Goal: Task Accomplishment & Management: Manage account settings

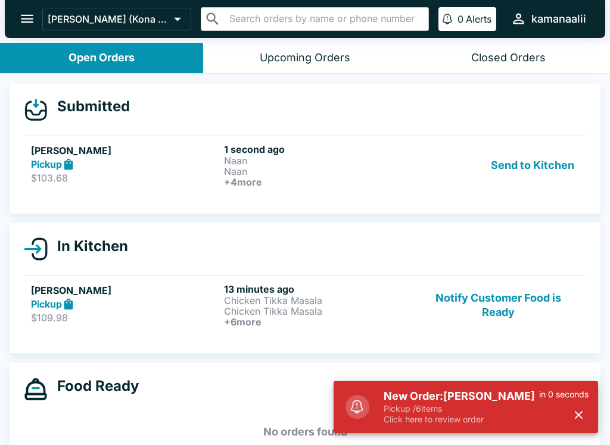
click at [503, 172] on button "Send to Kitchen" at bounding box center [532, 166] width 93 height 44
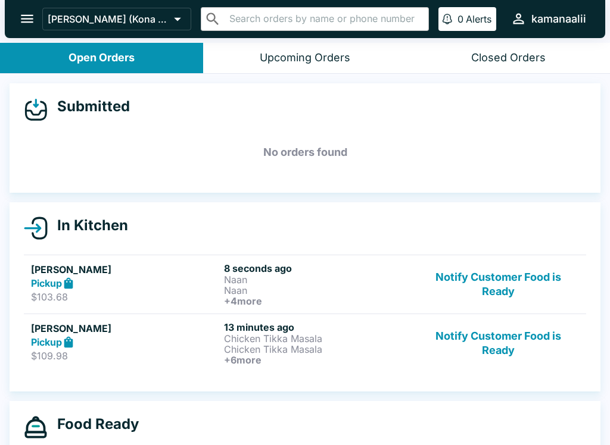
click at [479, 335] on button "Notify Customer Food is Ready" at bounding box center [497, 344] width 161 height 44
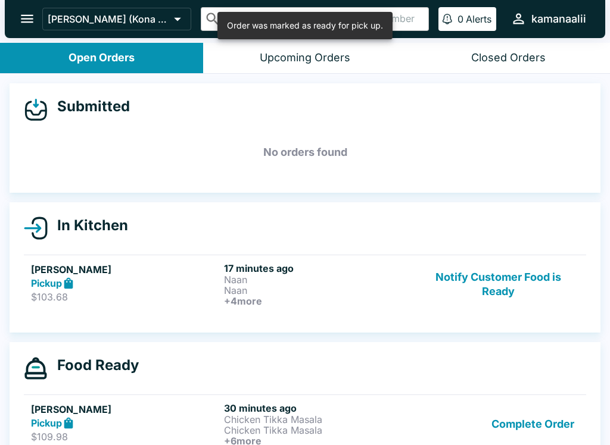
click at [506, 415] on button "Complete Order" at bounding box center [533, 425] width 92 height 44
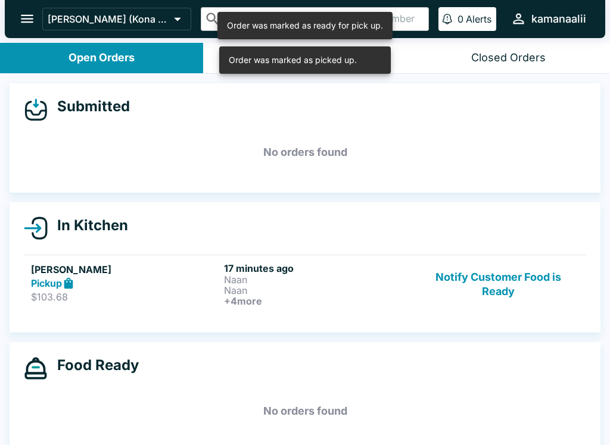
click at [52, 271] on h5 "[PERSON_NAME]" at bounding box center [125, 270] width 188 height 14
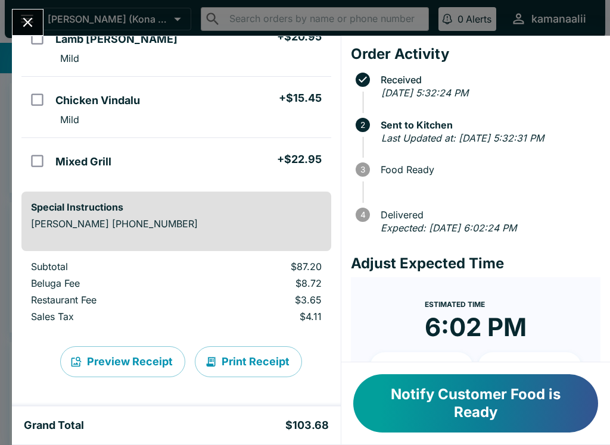
scroll to position [308, 0]
click at [25, 17] on icon "Close" at bounding box center [28, 22] width 16 height 16
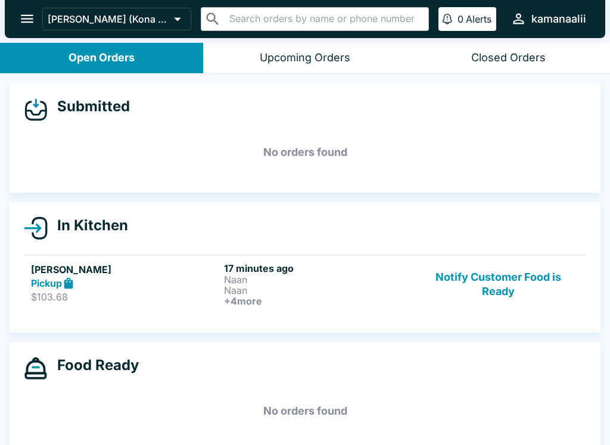
click at [293, 54] on div "Upcoming Orders" at bounding box center [305, 58] width 91 height 14
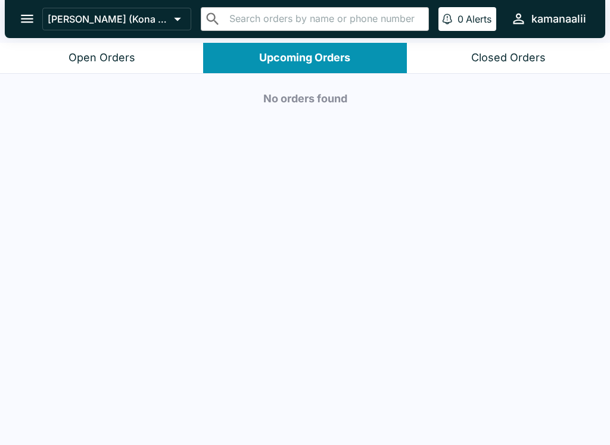
scroll to position [2, 0]
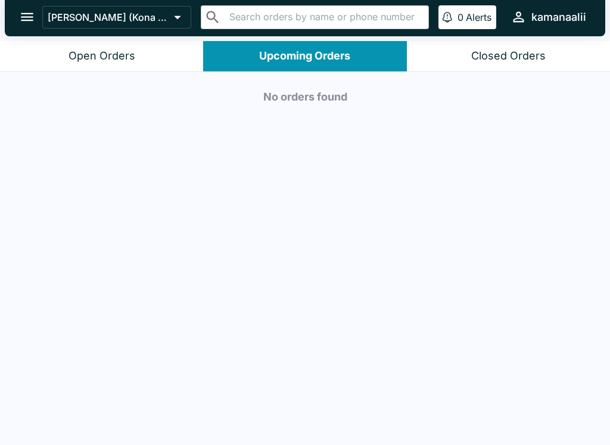
click at [532, 13] on div "kamanaalii" at bounding box center [558, 17] width 55 height 14
click at [501, 49] on div at bounding box center [305, 222] width 610 height 445
click at [487, 60] on div "Closed Orders" at bounding box center [508, 56] width 74 height 14
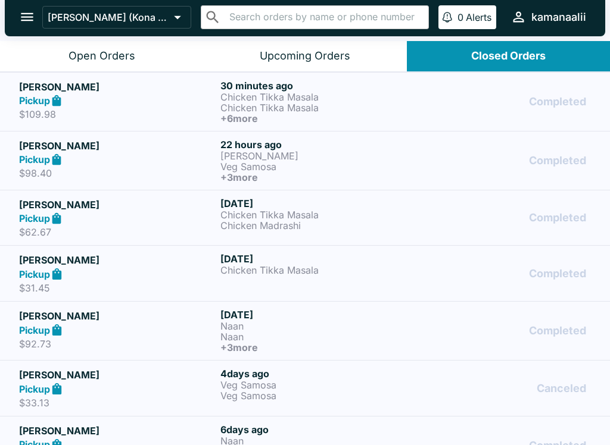
click at [313, 110] on p "Chicken Tikka Masala" at bounding box center [318, 107] width 197 height 11
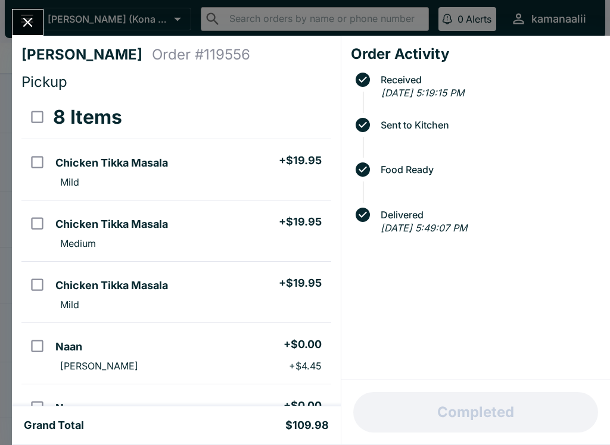
click at [32, 17] on icon "Close" at bounding box center [28, 22] width 16 height 16
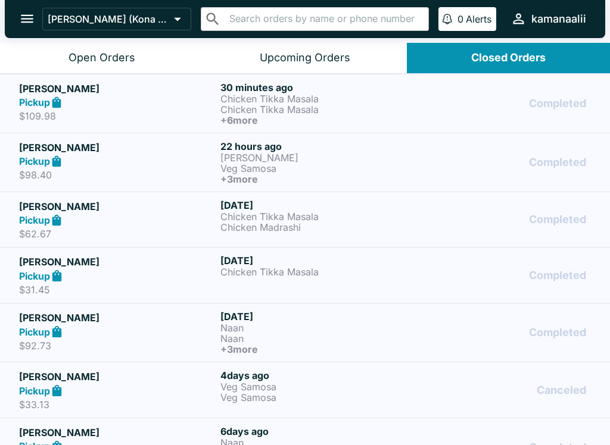
click at [110, 53] on div "Open Orders" at bounding box center [101, 58] width 67 height 14
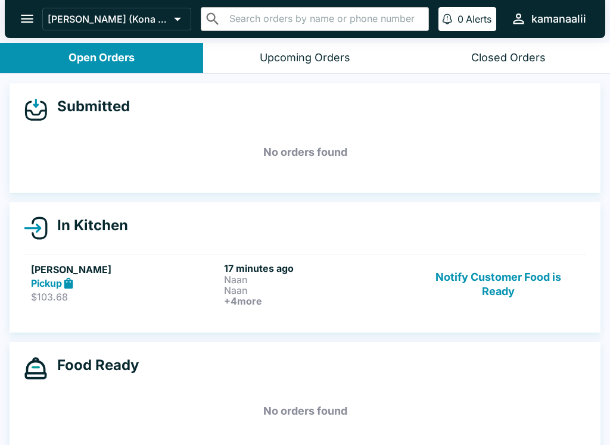
click at [239, 288] on p "Naan" at bounding box center [318, 290] width 188 height 11
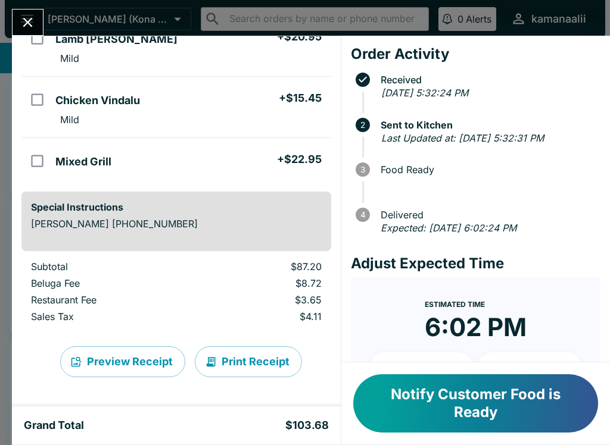
click at [24, 13] on button "Close" at bounding box center [28, 23] width 30 height 26
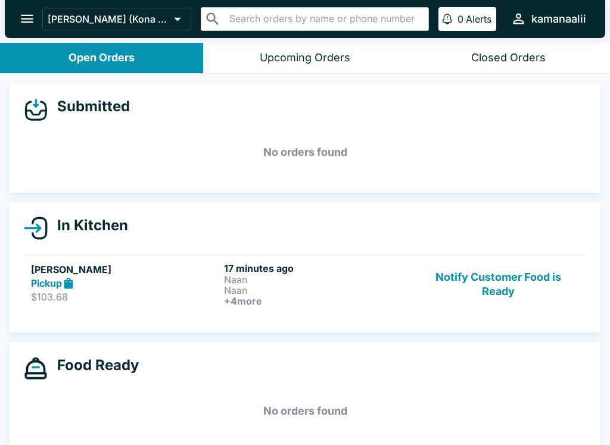
click at [520, 275] on button "Notify Customer Food is Ready" at bounding box center [497, 285] width 161 height 44
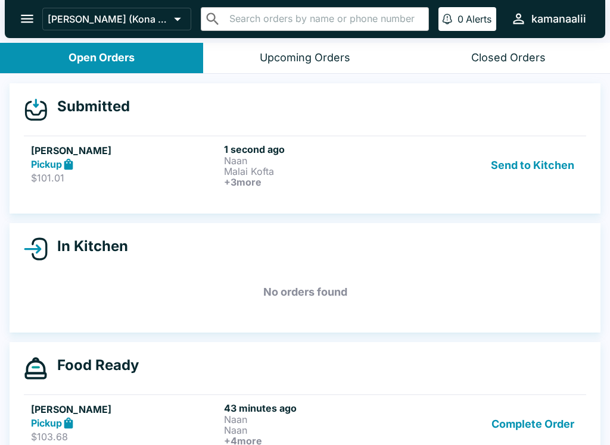
click at [345, 158] on p "Naan" at bounding box center [318, 160] width 188 height 11
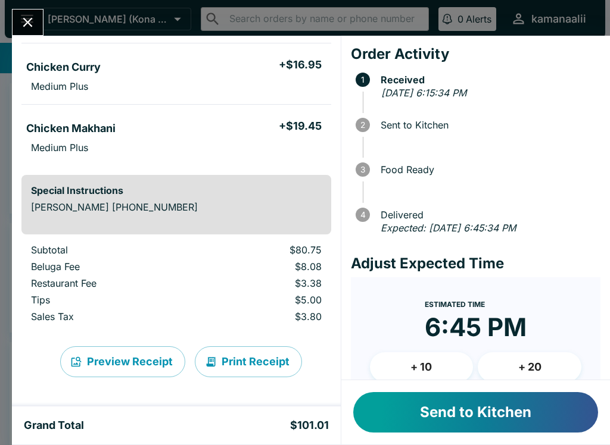
scroll to position [280, 0]
click at [460, 413] on button "Send to Kitchen" at bounding box center [475, 412] width 245 height 40
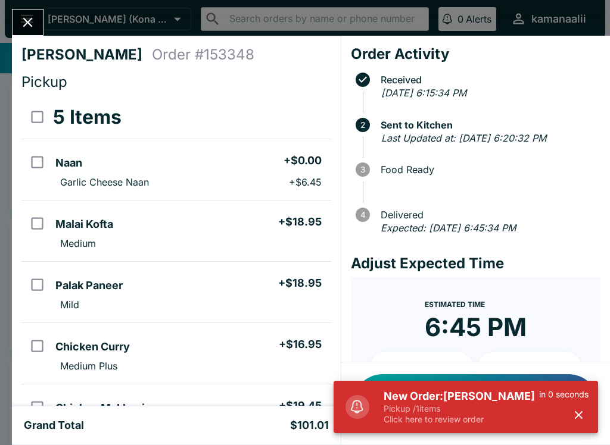
scroll to position [0, 0]
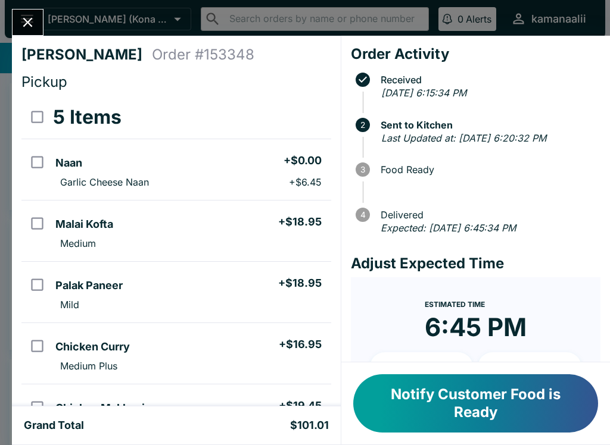
click at [583, 413] on button "Notify Customer Food is Ready" at bounding box center [475, 404] width 245 height 58
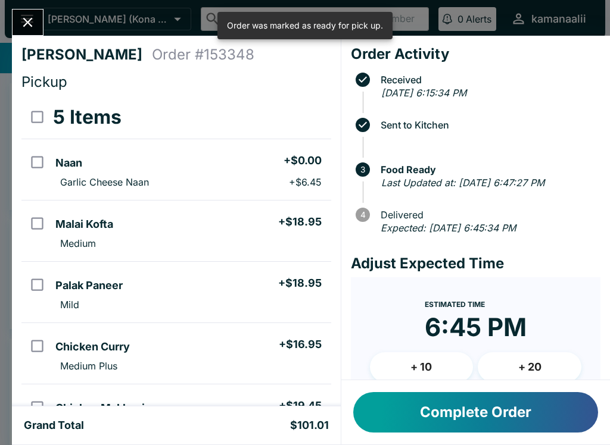
click at [20, 17] on icon "Close" at bounding box center [28, 22] width 16 height 16
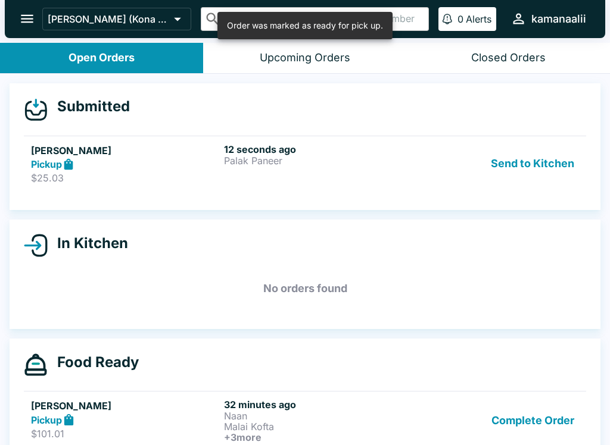
click at [528, 144] on button "Send to Kitchen" at bounding box center [532, 164] width 93 height 41
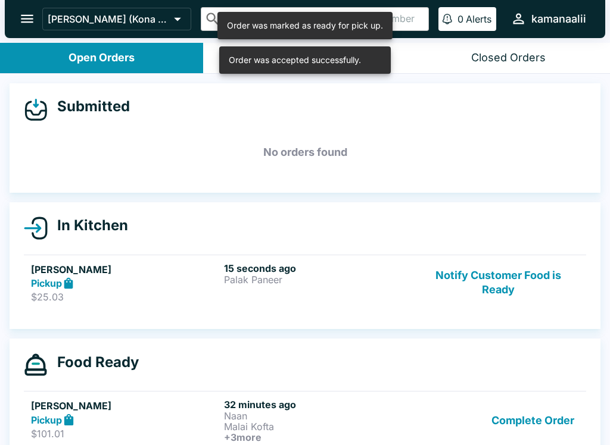
click at [522, 419] on button "Complete Order" at bounding box center [533, 421] width 92 height 44
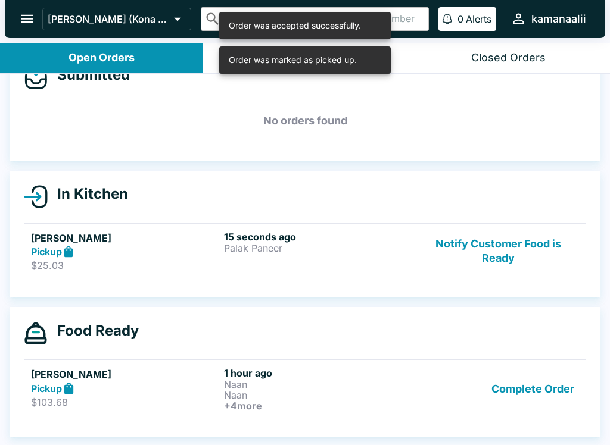
scroll to position [32, 0]
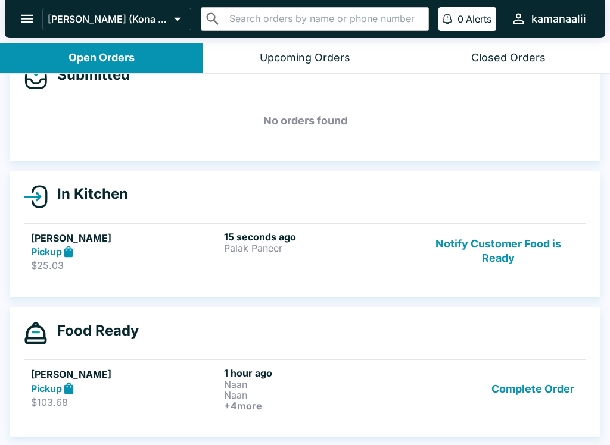
click at [529, 385] on button "Complete Order" at bounding box center [533, 389] width 92 height 44
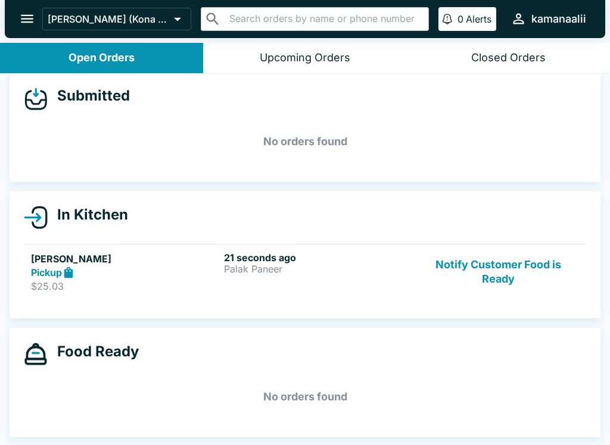
scroll to position [11, 0]
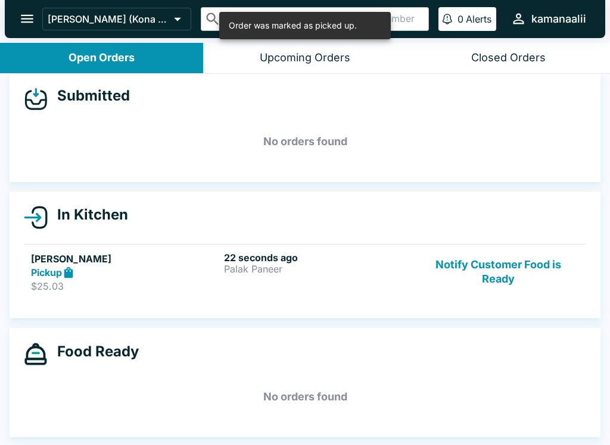
click at [184, 256] on h5 "[PERSON_NAME]" at bounding box center [125, 259] width 188 height 14
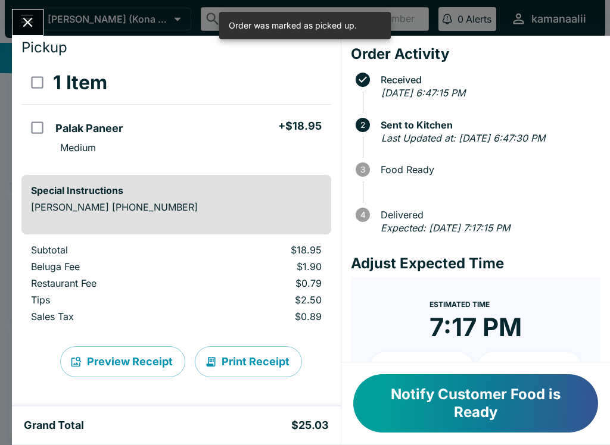
scroll to position [35, 0]
click at [19, 18] on button "Close" at bounding box center [28, 23] width 30 height 26
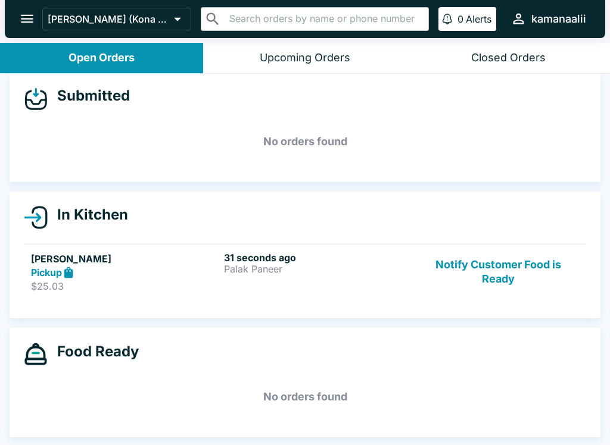
click at [99, 262] on h5 "[PERSON_NAME]" at bounding box center [125, 259] width 188 height 14
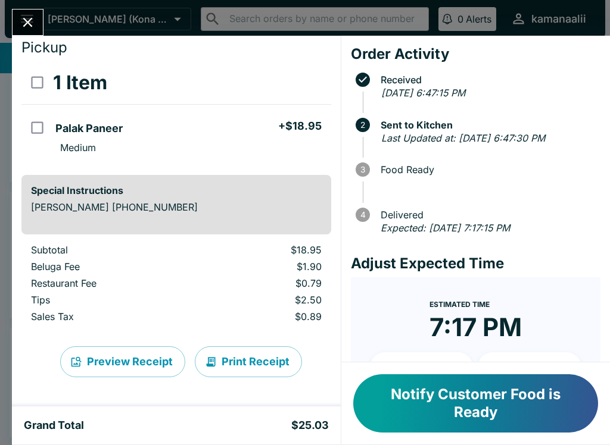
scroll to position [35, 0]
